Goal: Find specific page/section: Find specific page/section

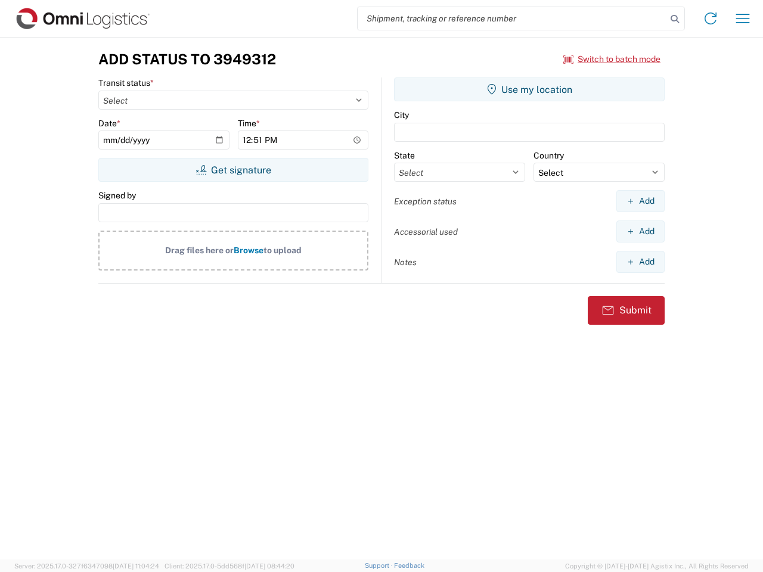
click at [512, 18] on input "search" at bounding box center [511, 18] width 309 height 23
click at [674, 19] on icon at bounding box center [674, 19] width 17 height 17
click at [710, 18] on icon at bounding box center [710, 18] width 19 height 19
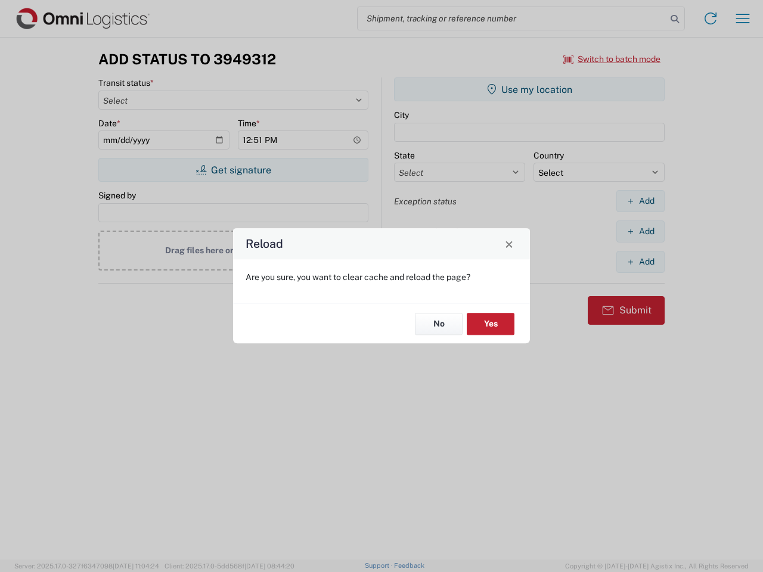
click at [742, 18] on div "Reload Are you sure, you want to clear cache and reload the page? No Yes" at bounding box center [381, 286] width 763 height 572
click at [612, 59] on div "Reload Are you sure, you want to clear cache and reload the page? No Yes" at bounding box center [381, 286] width 763 height 572
click at [233, 170] on div "Reload Are you sure, you want to clear cache and reload the page? No Yes" at bounding box center [381, 286] width 763 height 572
click at [529, 89] on div "Reload Are you sure, you want to clear cache and reload the page? No Yes" at bounding box center [381, 286] width 763 height 572
click at [640, 201] on div "Reload Are you sure, you want to clear cache and reload the page? No Yes" at bounding box center [381, 286] width 763 height 572
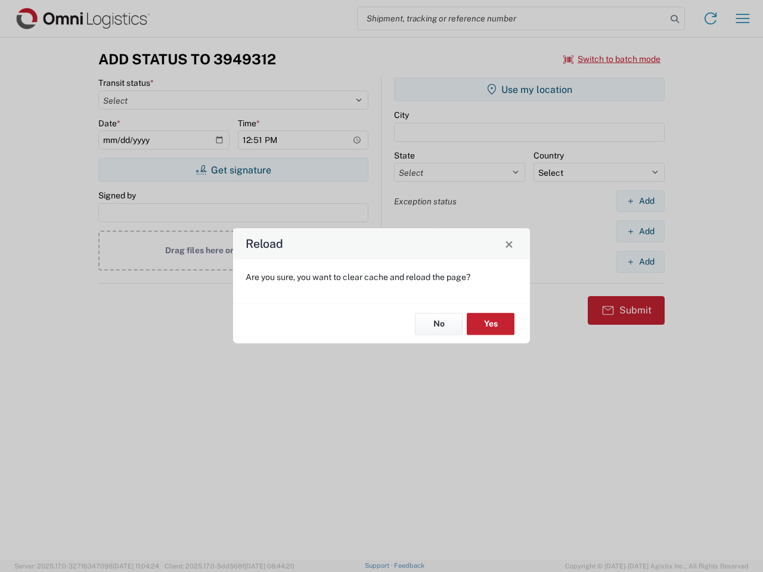
click at [640, 231] on div "Reload Are you sure, you want to clear cache and reload the page? No Yes" at bounding box center [381, 286] width 763 height 572
click at [640, 262] on div "Reload Are you sure, you want to clear cache and reload the page? No Yes" at bounding box center [381, 286] width 763 height 572
